Goal: Task Accomplishment & Management: Complete application form

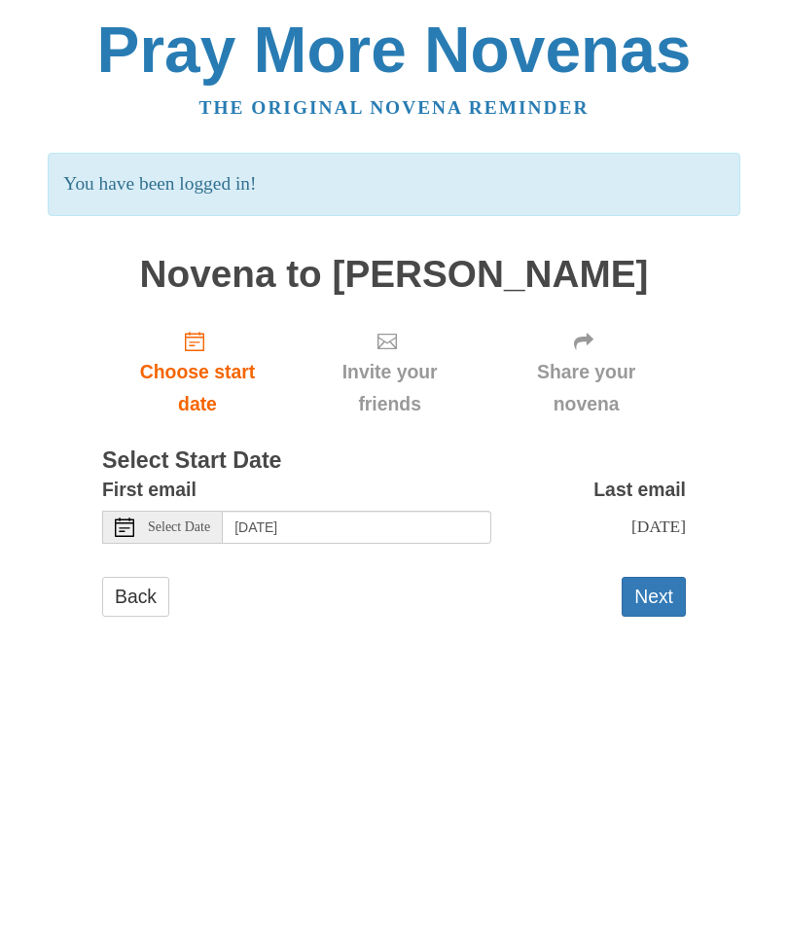
click at [652, 584] on button "Next" at bounding box center [654, 597] width 64 height 40
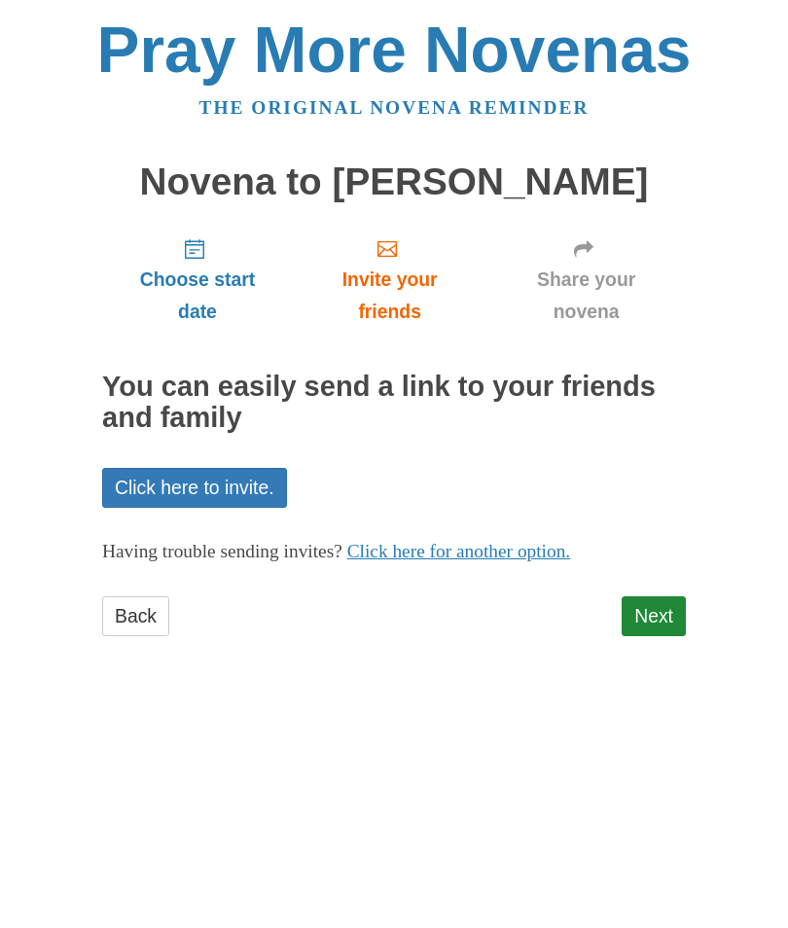
click at [661, 602] on link "Next" at bounding box center [654, 616] width 64 height 40
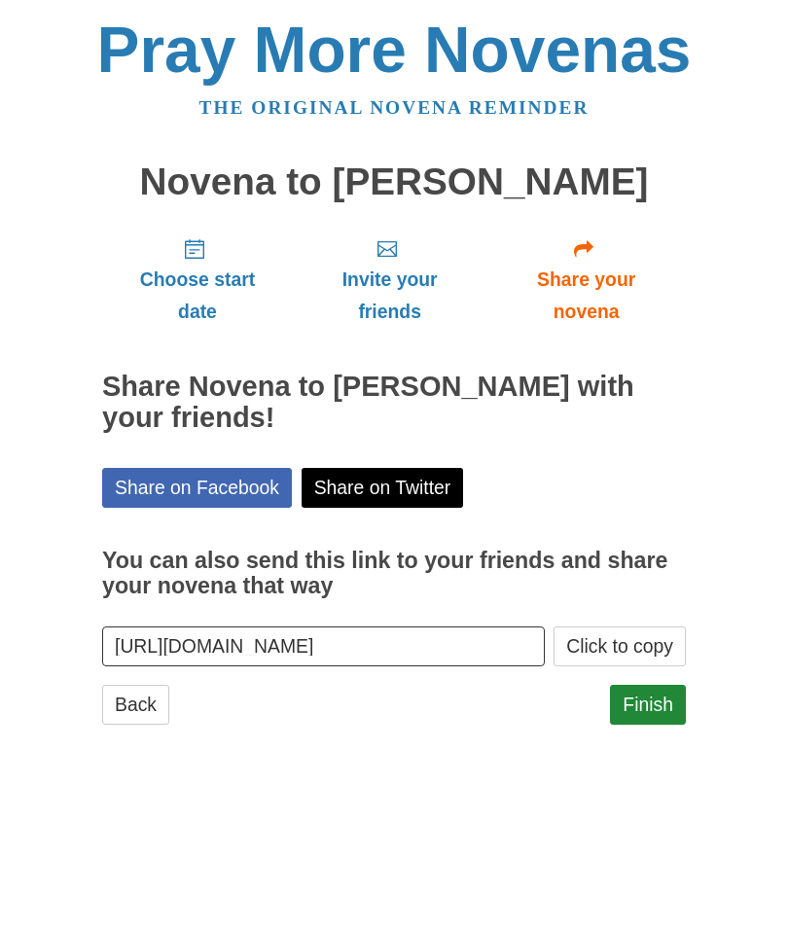
click at [646, 695] on link "Finish" at bounding box center [648, 705] width 76 height 40
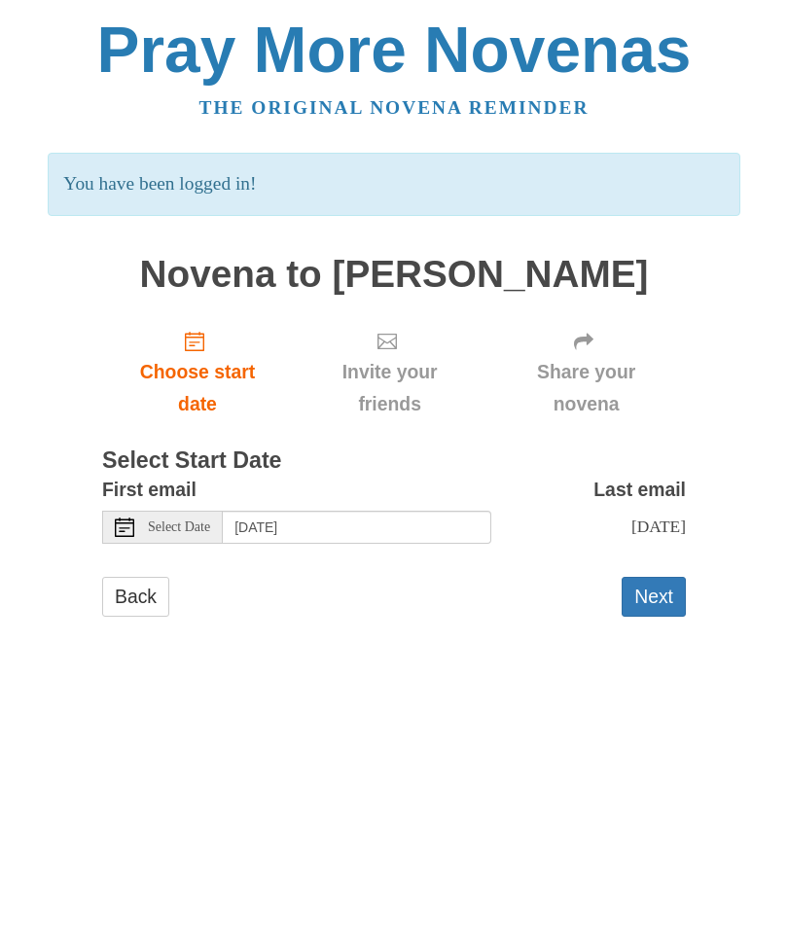
click at [665, 581] on button "Next" at bounding box center [654, 597] width 64 height 40
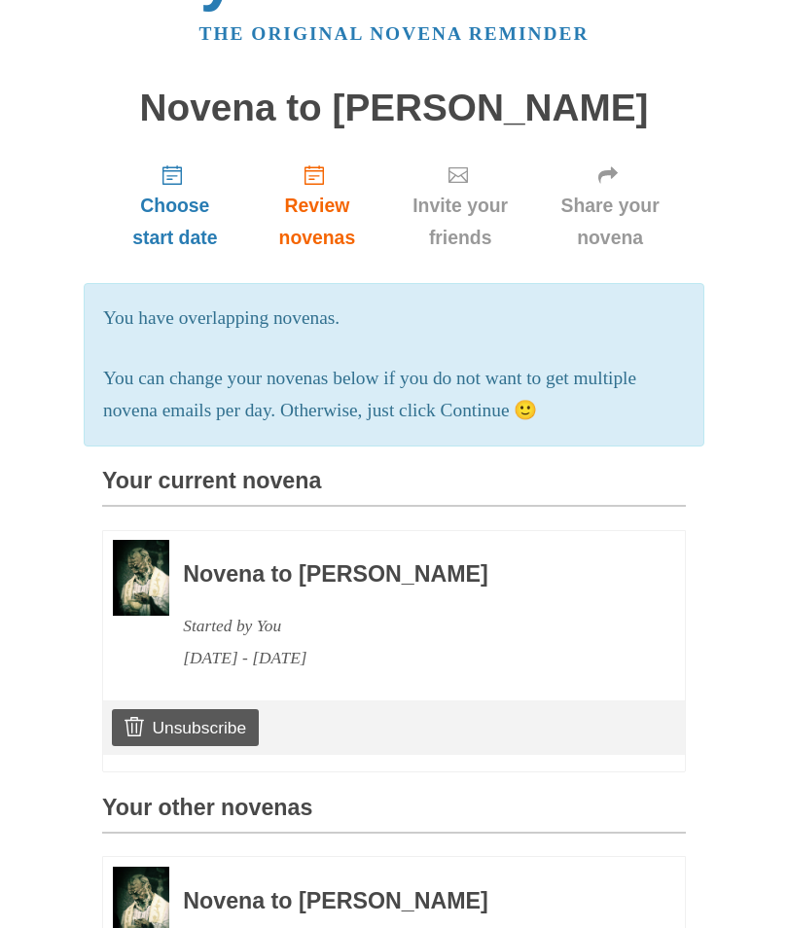
scroll to position [74, 0]
click at [244, 722] on link "Unsubscribe" at bounding box center [185, 727] width 147 height 37
